Goal: Information Seeking & Learning: Learn about a topic

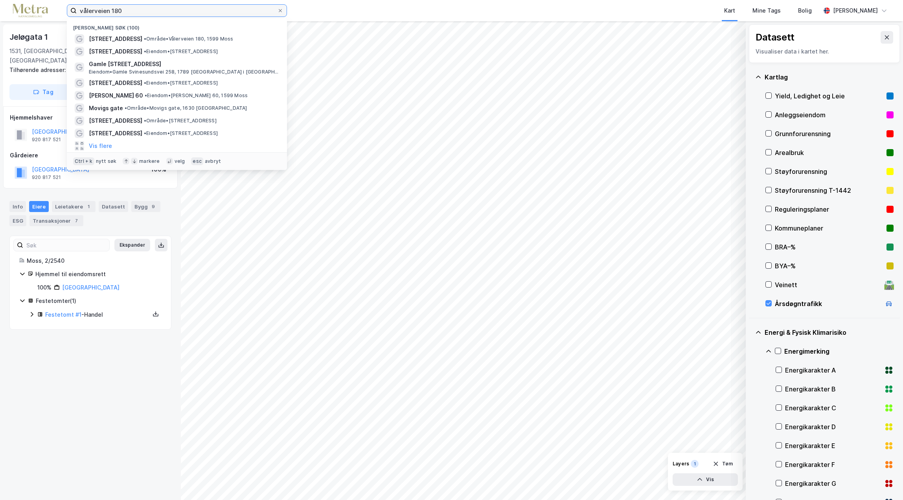
drag, startPoint x: 127, startPoint y: 9, endPoint x: 39, endPoint y: 21, distance: 88.2
click at [39, 21] on div "vålerveien 180 Nylige søk (100) Vålerveien 180 • Område • [STREET_ADDRESS] • Ei…" at bounding box center [451, 10] width 903 height 21
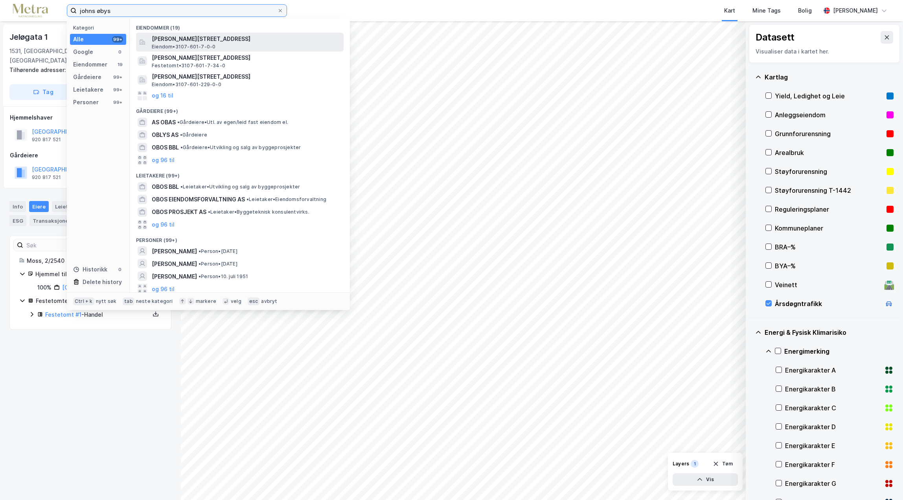
type input "johns øbys"
click at [175, 45] on span "Eiendom • 3107-601-7-0-0" at bounding box center [184, 47] width 64 height 6
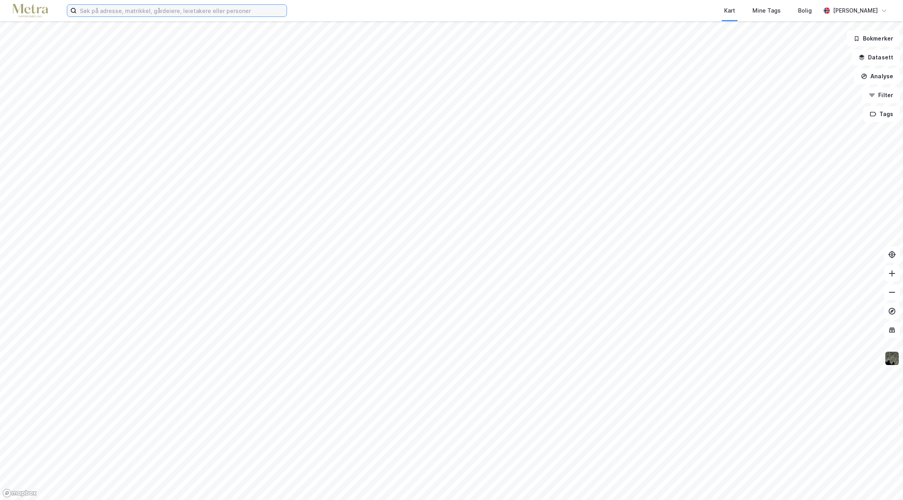
click at [94, 9] on input at bounding box center [182, 11] width 210 height 12
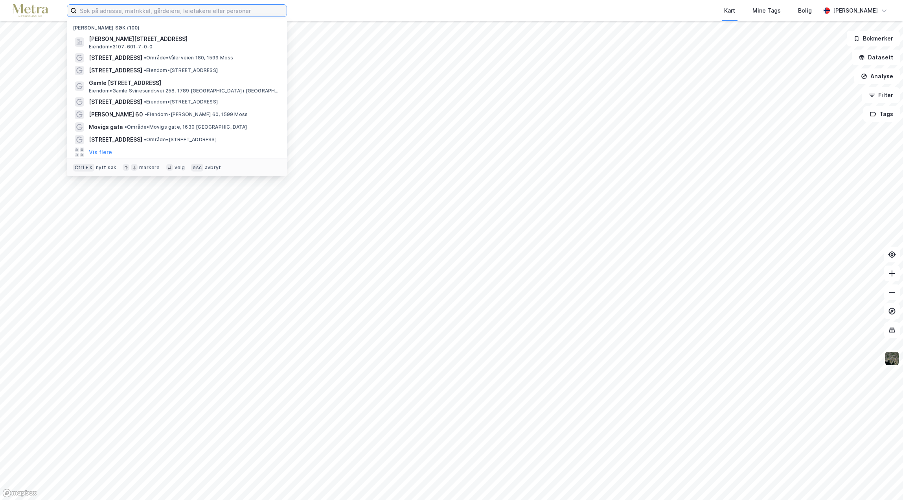
type input "h"
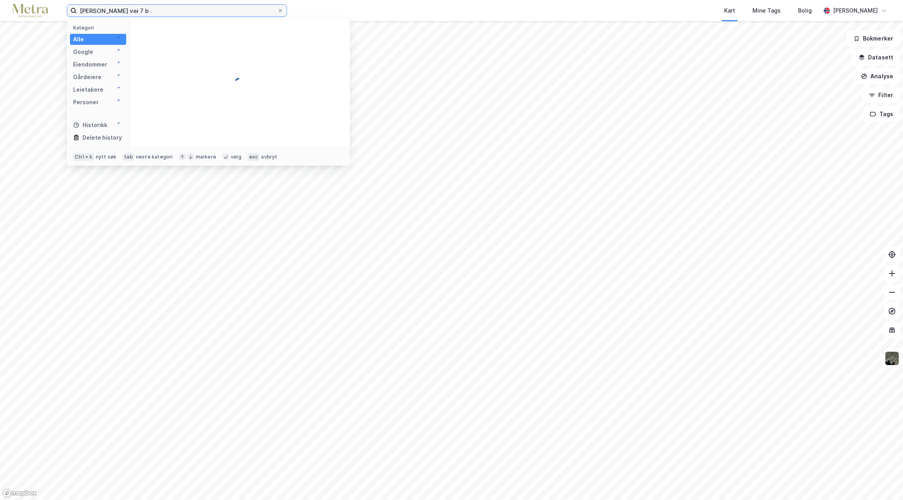
type input "johs øbys vei 7 b"
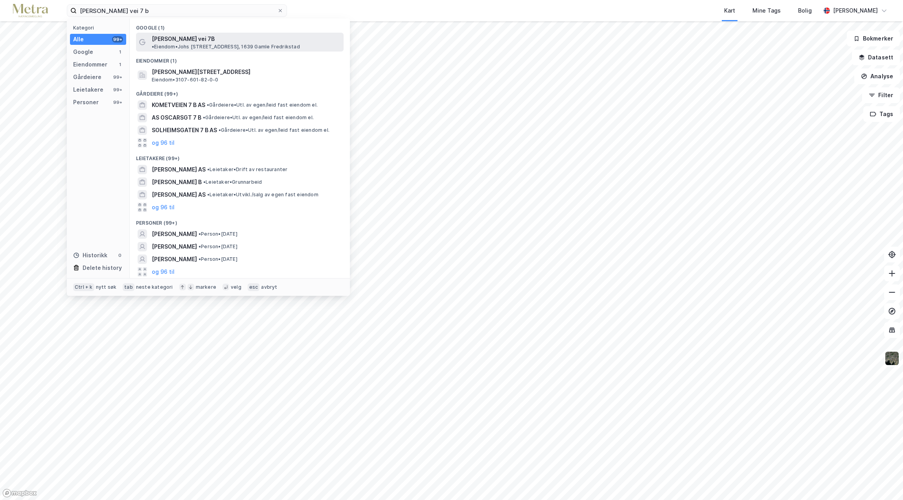
click at [230, 44] on span "• Eiendom • Johs Øbys vei 7B, 1639 Gamle Fredrikstad" at bounding box center [226, 47] width 148 height 6
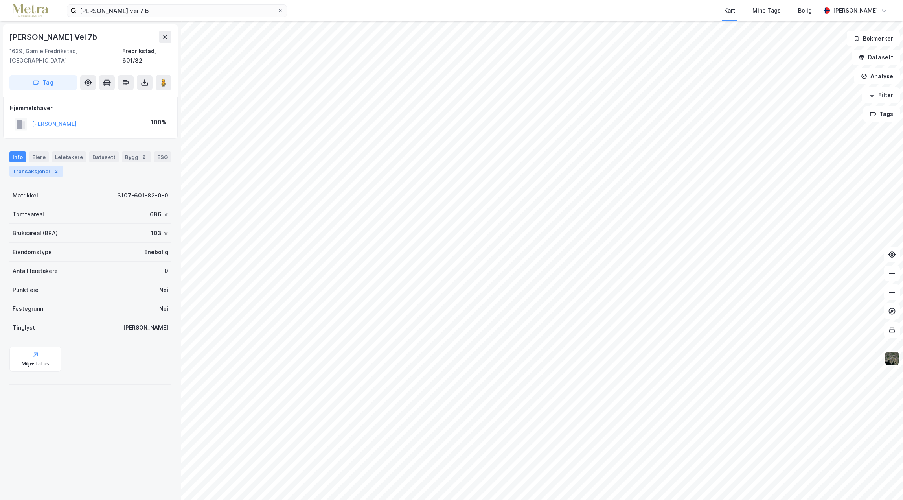
click at [35, 166] on div "Transaksjoner 2" at bounding box center [36, 171] width 54 height 11
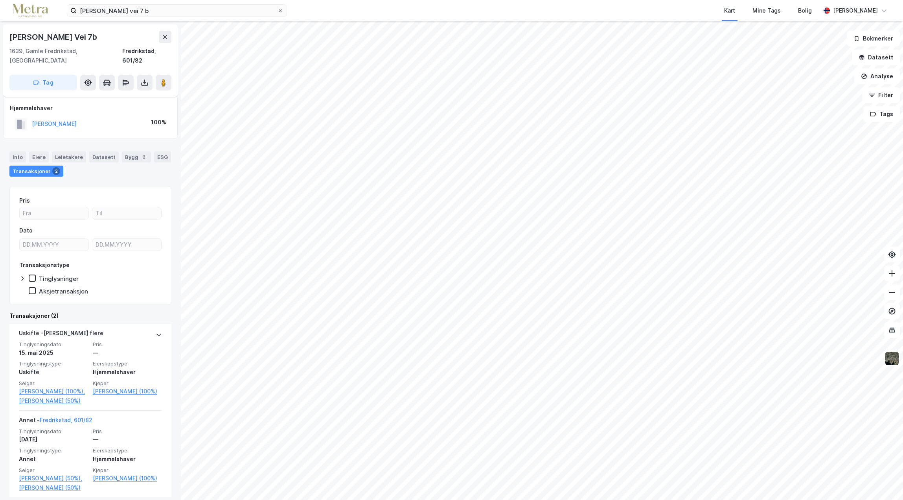
scroll to position [26, 0]
